Goal: Task Accomplishment & Management: Use online tool/utility

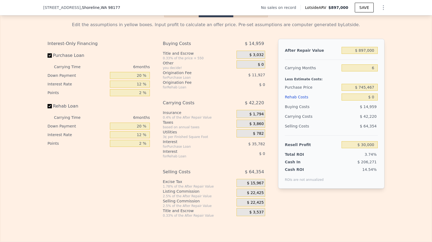
scroll to position [764, 0]
click at [47, 108] on input "Rehab Loan" at bounding box center [49, 106] width 4 height 4
checkbox input "false"
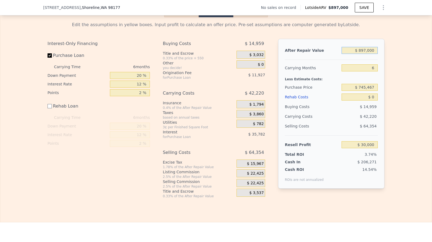
click at [360, 54] on input "$ 897,000" at bounding box center [359, 50] width 36 height 7
type input "$ 9"
type input "-$ 801,393"
type input "$ 90"
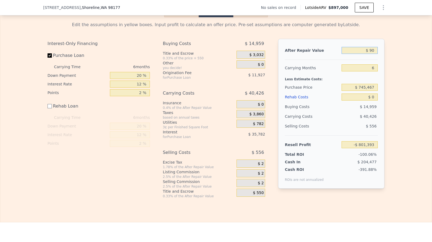
type input "-$ 801,318"
type input "$ 9,000"
type input "-$ 793,060"
type input "$ 900,000"
type input "$ 32,781"
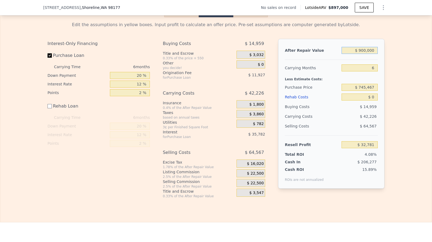
type input "$ 900,000"
click at [371, 101] on input "$ 0" at bounding box center [359, 97] width 36 height 7
type input "$ 125,000"
type input "-$ 92,219"
type input "$ 125,000"
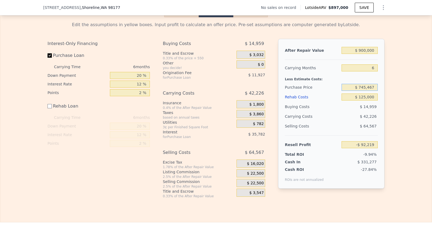
click at [360, 91] on input "$ 745,467" at bounding box center [359, 87] width 36 height 7
type input "$ 600,000"
click at [374, 71] on input "6" at bounding box center [359, 67] width 36 height 7
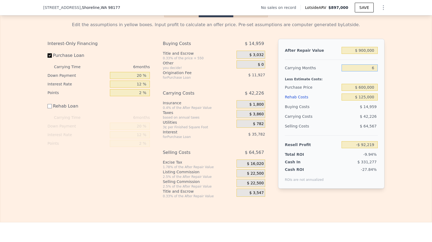
type input "$ 63,043"
type input "4"
type input "$ 74,790"
type input "4"
click at [257, 176] on span "$ 22,500" at bounding box center [255, 173] width 17 height 5
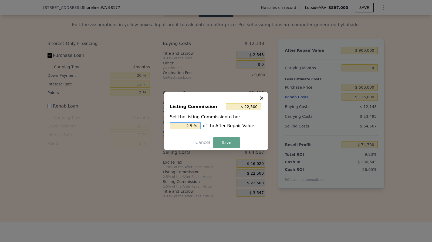
click at [199, 129] on input "2.5 %" at bounding box center [185, 125] width 31 height 7
type input "$ 18,000"
type input "2 %"
type input "$ 9,000"
type input "1. %"
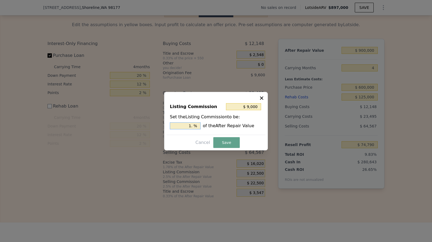
type input "$ 13,500"
type input "1.5 %"
click at [227, 143] on button "Save" at bounding box center [226, 142] width 26 height 11
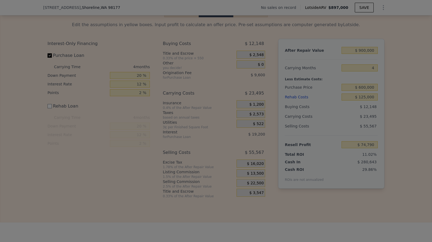
type input "$ 83,790"
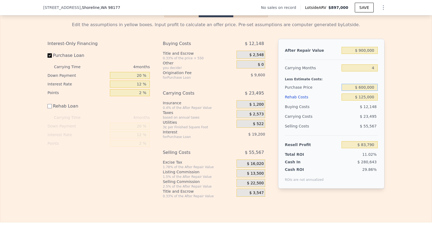
click at [361, 91] on input "$ 600,000" at bounding box center [359, 87] width 36 height 7
click at [363, 91] on input "$ 500,000" at bounding box center [359, 87] width 36 height 7
type input "$ 580,000"
click at [364, 101] on input "$ 125,000" at bounding box center [359, 97] width 36 height 7
type input "$ 104,817"
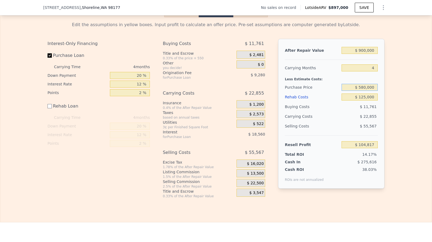
click at [364, 91] on input "$ 580,000" at bounding box center [359, 87] width 36 height 7
click at [366, 101] on input "$ 125,000" at bounding box center [359, 97] width 36 height 7
checkbox input "true"
type input "$ 897,000"
type input "6"
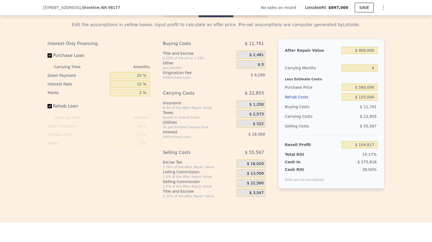
type input "$ 0"
type input "$ 30,000"
